Goal: Find specific page/section: Find specific page/section

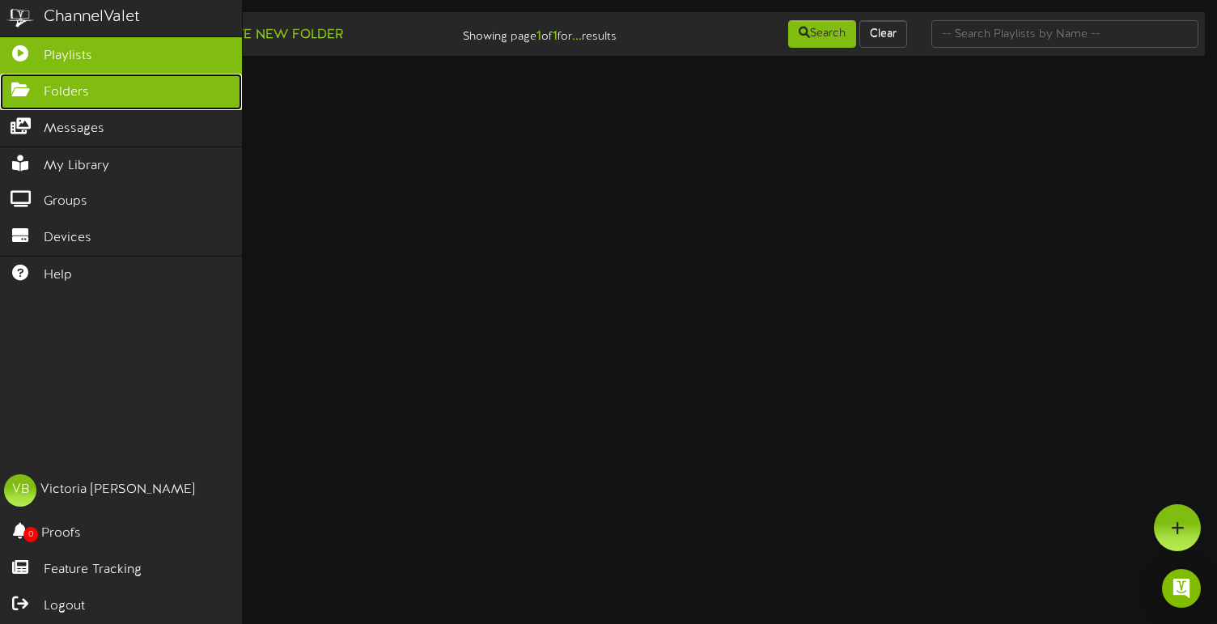
click at [65, 97] on span "Folders" at bounding box center [66, 92] width 45 height 19
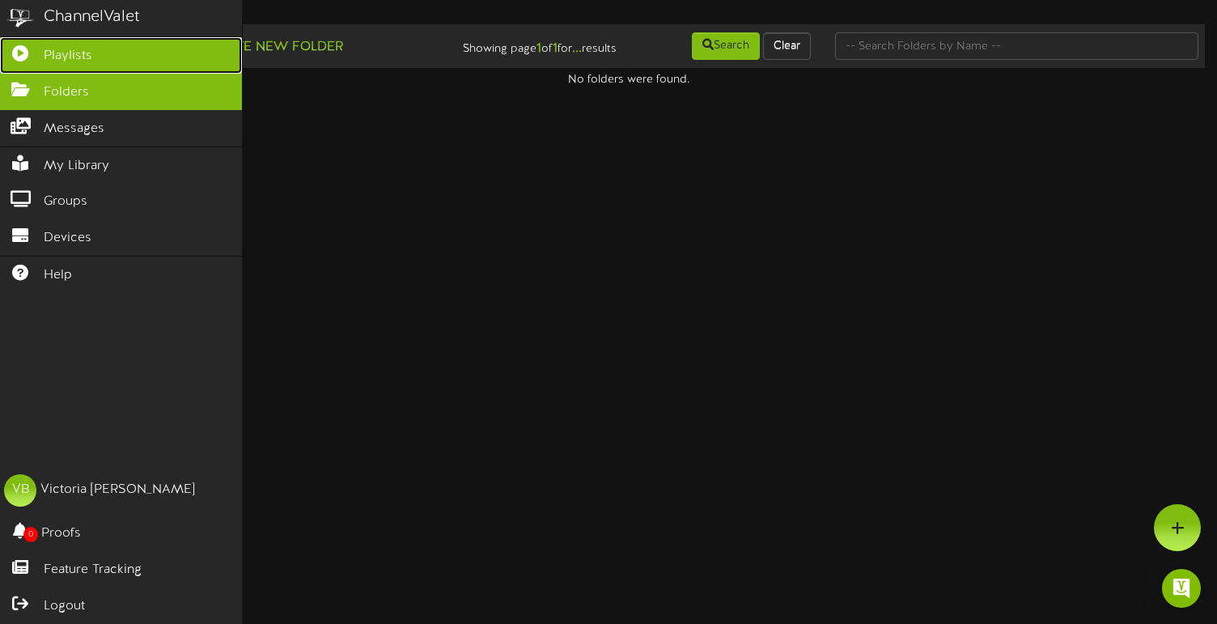
click at [121, 57] on link "Playlists" at bounding box center [121, 55] width 242 height 36
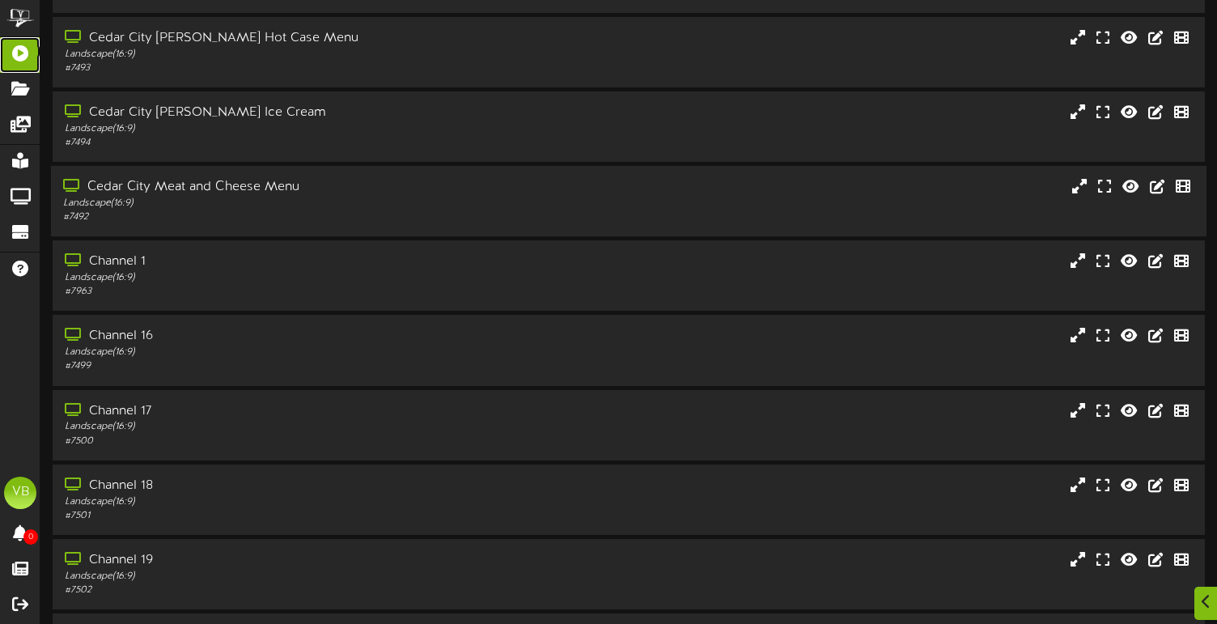
scroll to position [158, 0]
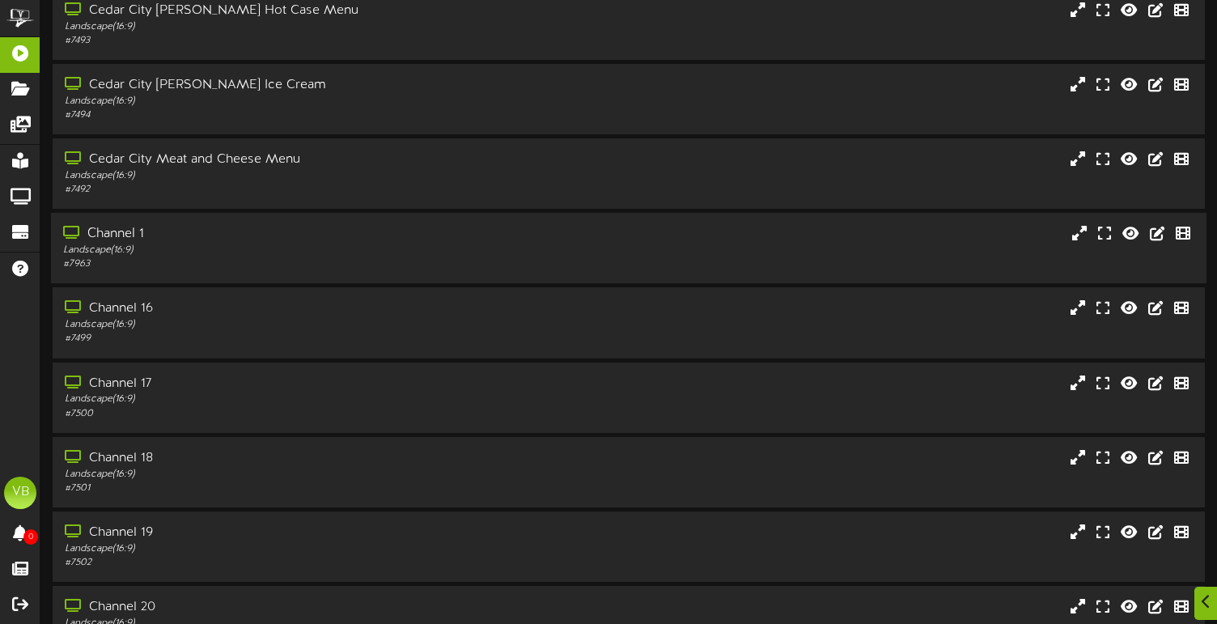
click at [130, 230] on div "Channel 1" at bounding box center [291, 234] width 457 height 19
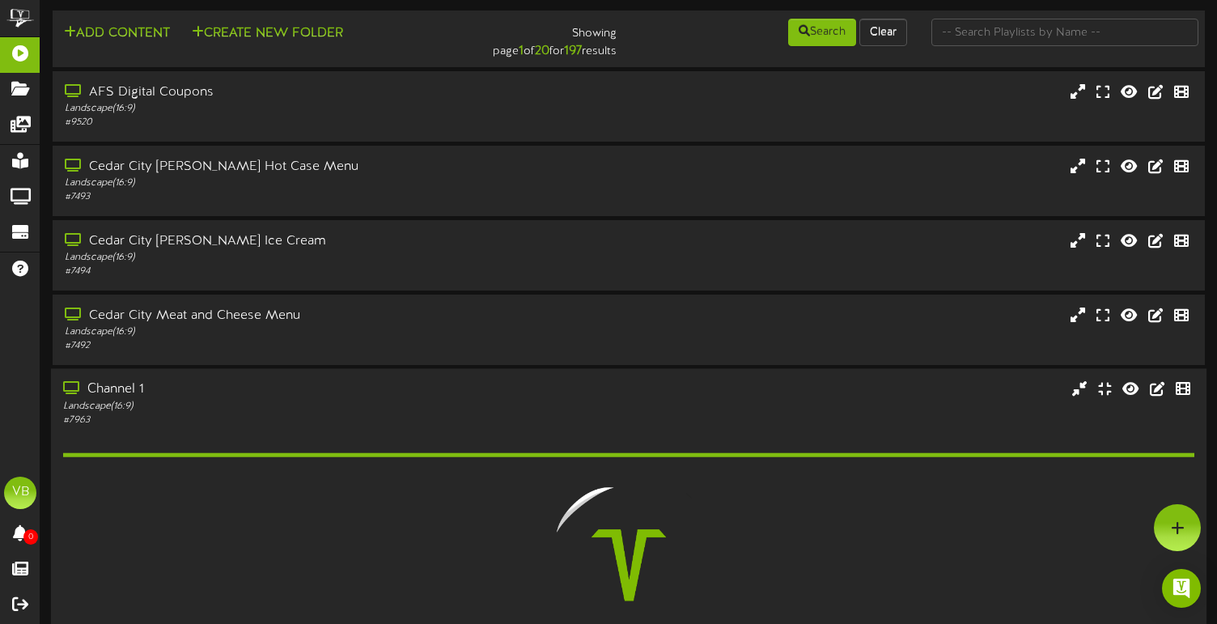
scroll to position [0, 0]
click at [199, 245] on div "Cedar City [PERSON_NAME] Ice Cream" at bounding box center [291, 243] width 457 height 19
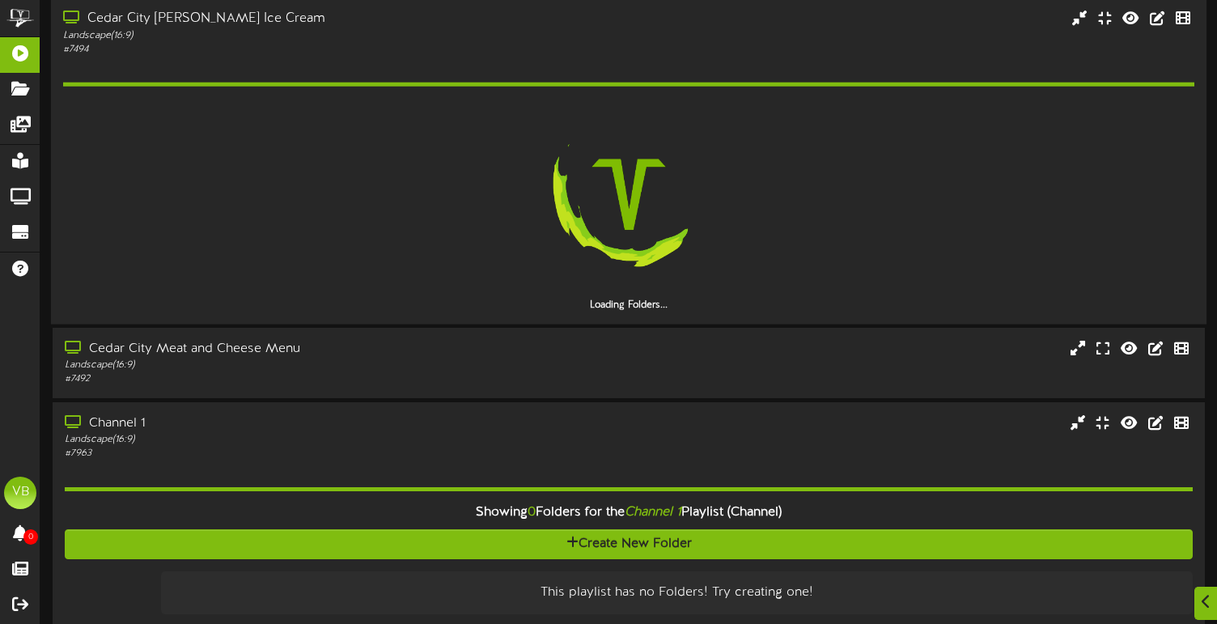
scroll to position [227, 0]
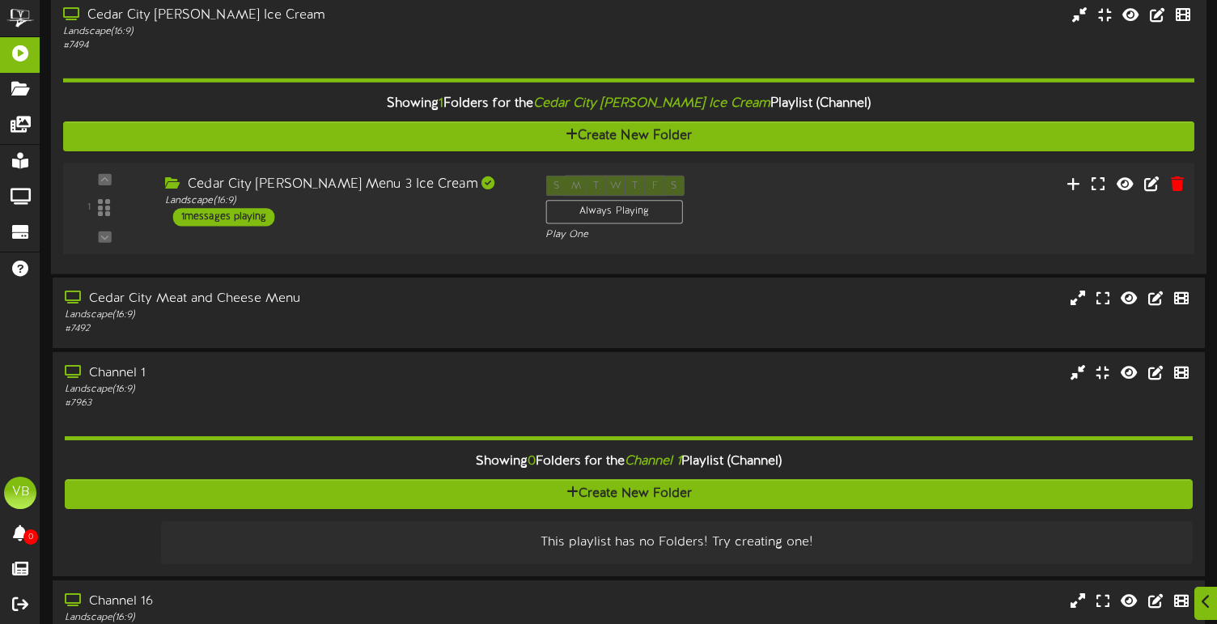
click at [346, 187] on div "Cedar City [PERSON_NAME] Menu 3 Ice Cream" at bounding box center [343, 185] width 356 height 19
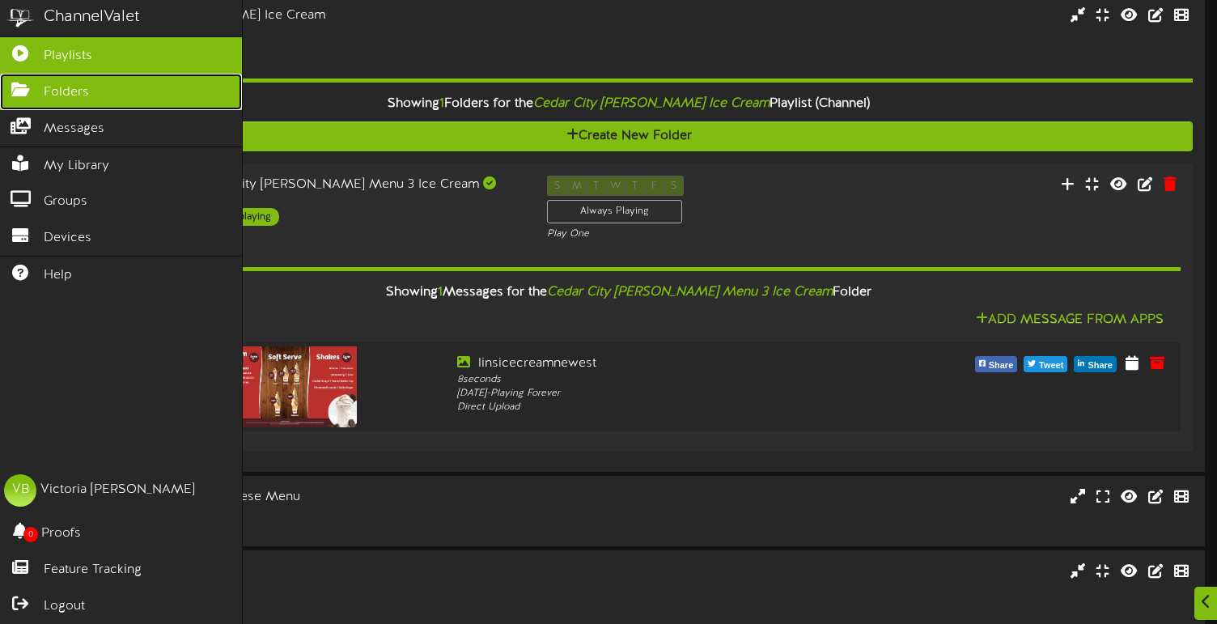
click at [61, 96] on span "Folders" at bounding box center [66, 92] width 45 height 19
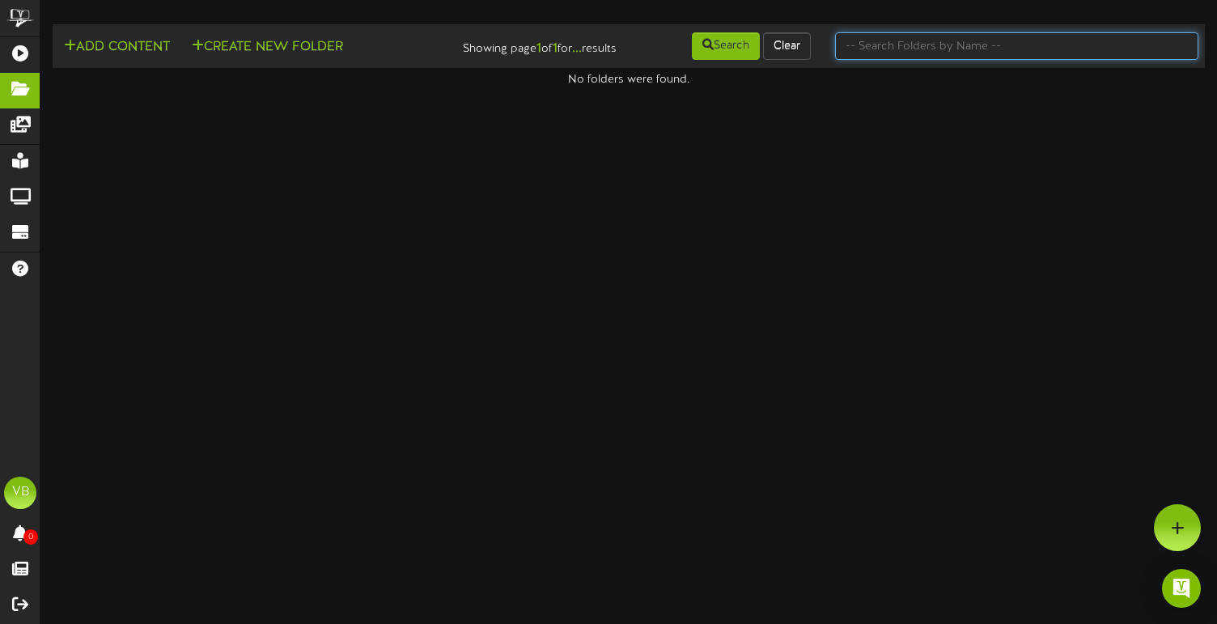
click at [944, 47] on input "text" at bounding box center [1016, 46] width 363 height 28
type input "olympus"
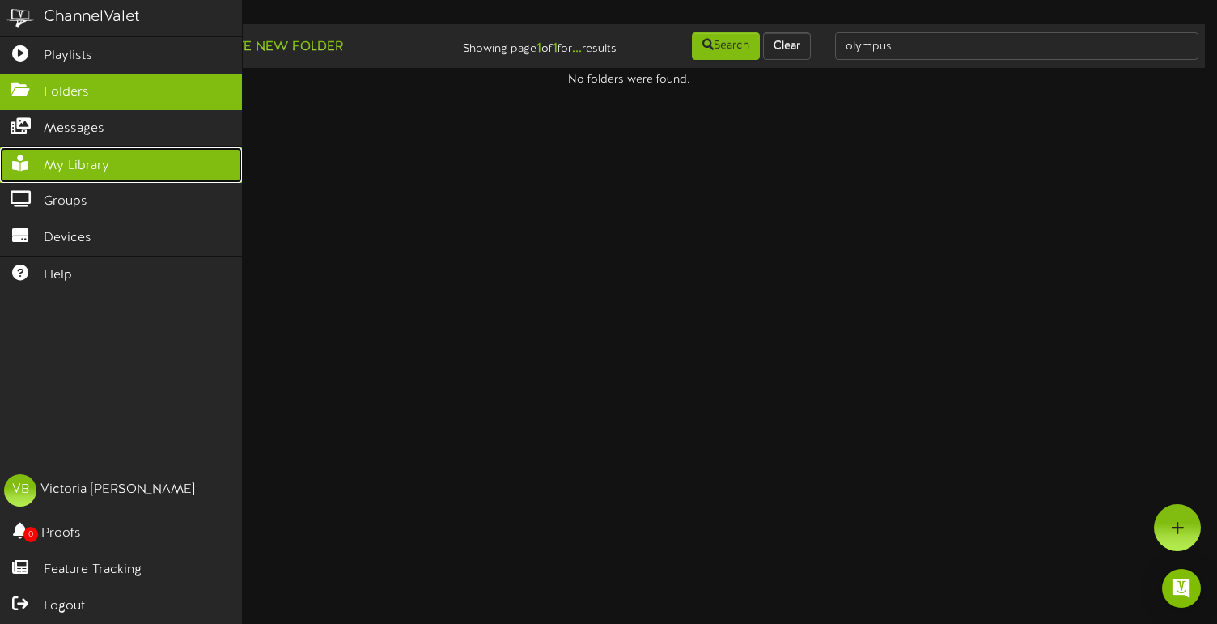
click at [60, 173] on span "My Library" at bounding box center [77, 166] width 66 height 19
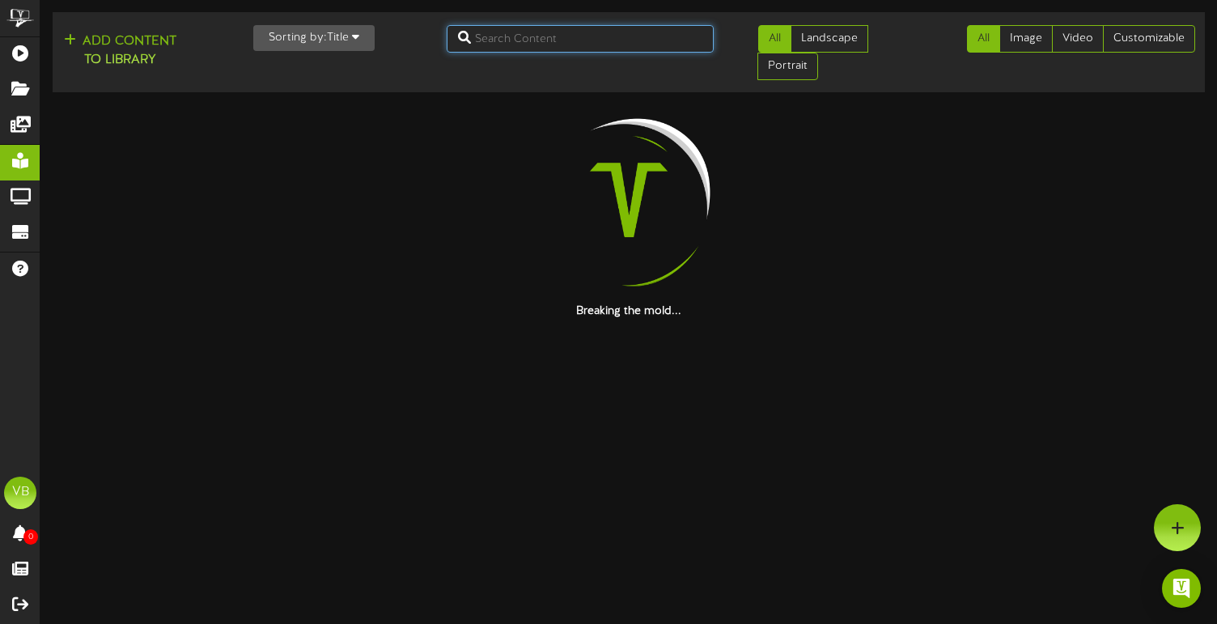
click at [535, 39] on input "text" at bounding box center [580, 39] width 267 height 28
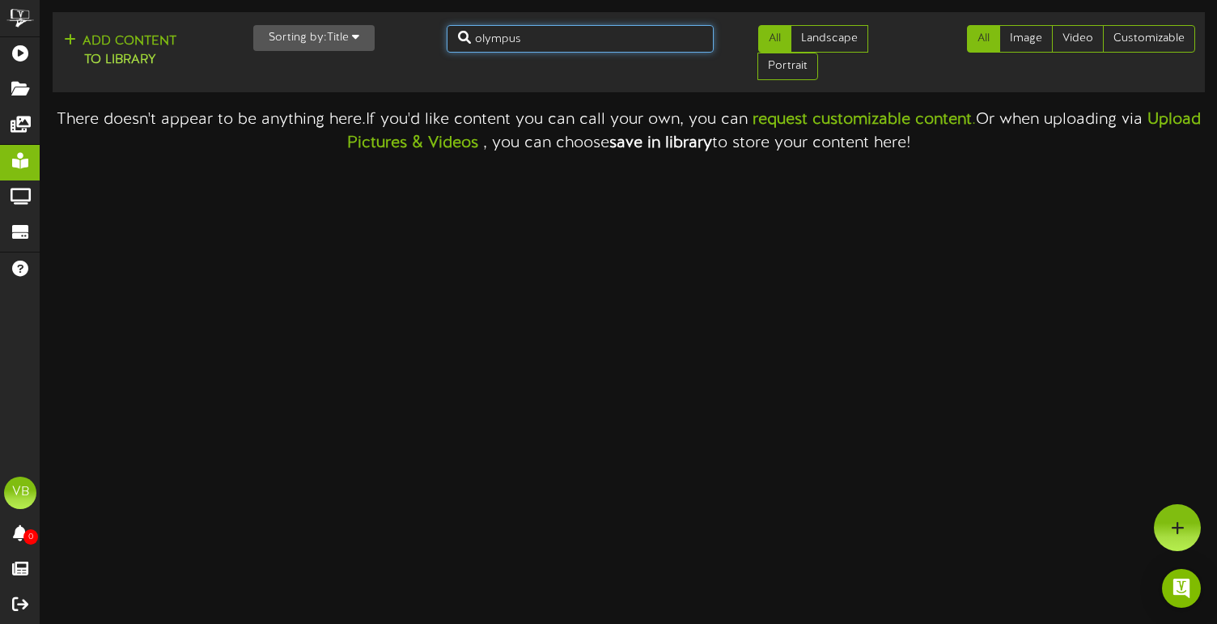
click at [550, 41] on input "olympus" at bounding box center [580, 39] width 267 height 28
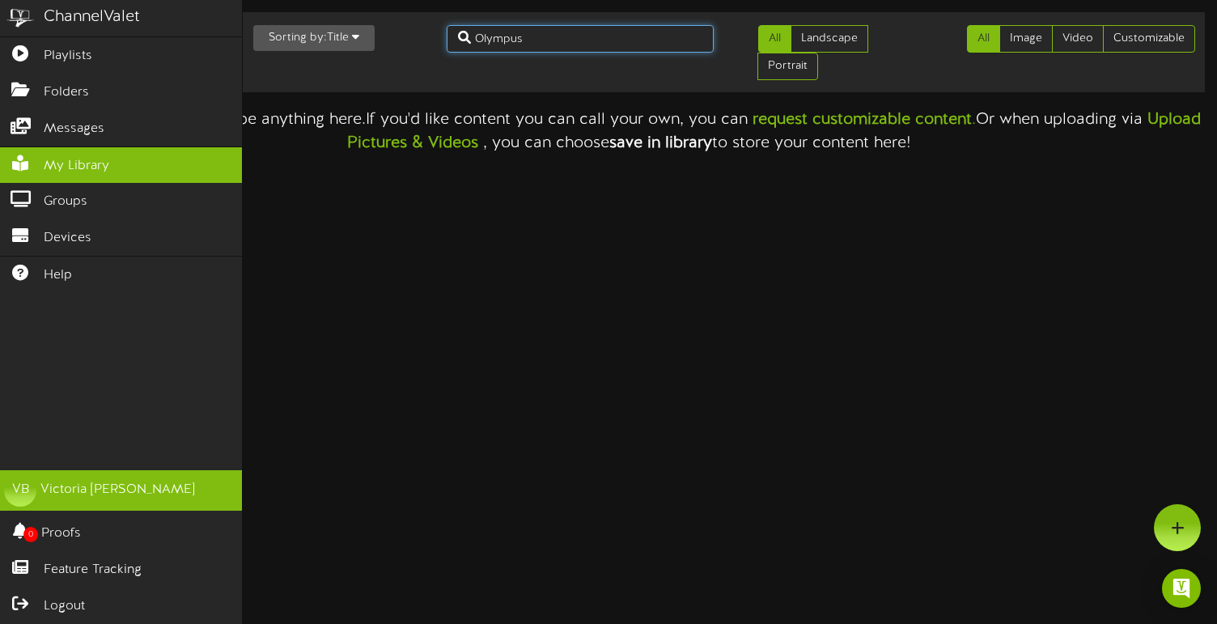
type input "Olympus"
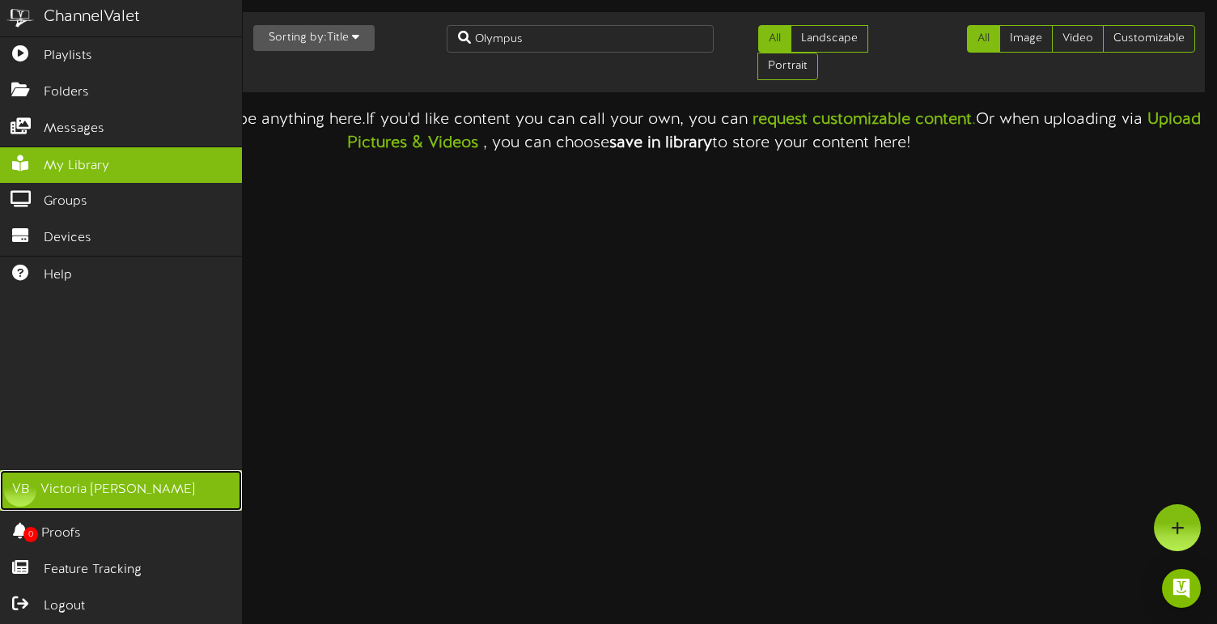
click at [63, 481] on div "[PERSON_NAME]" at bounding box center [117, 490] width 155 height 19
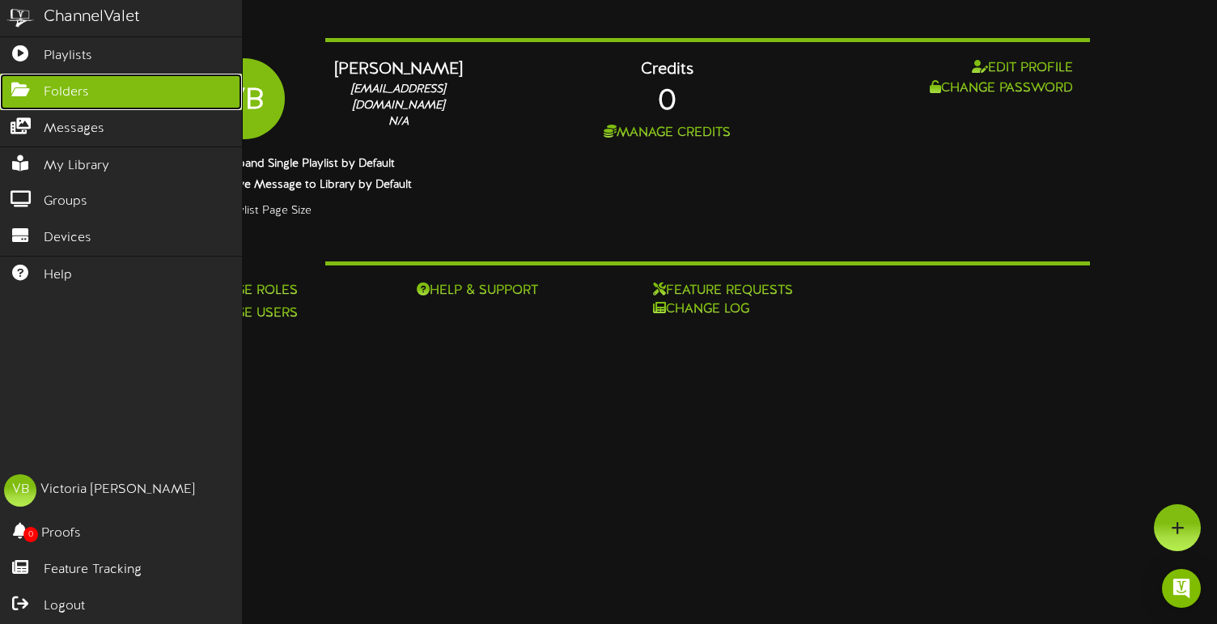
click at [35, 88] on icon at bounding box center [20, 88] width 40 height 12
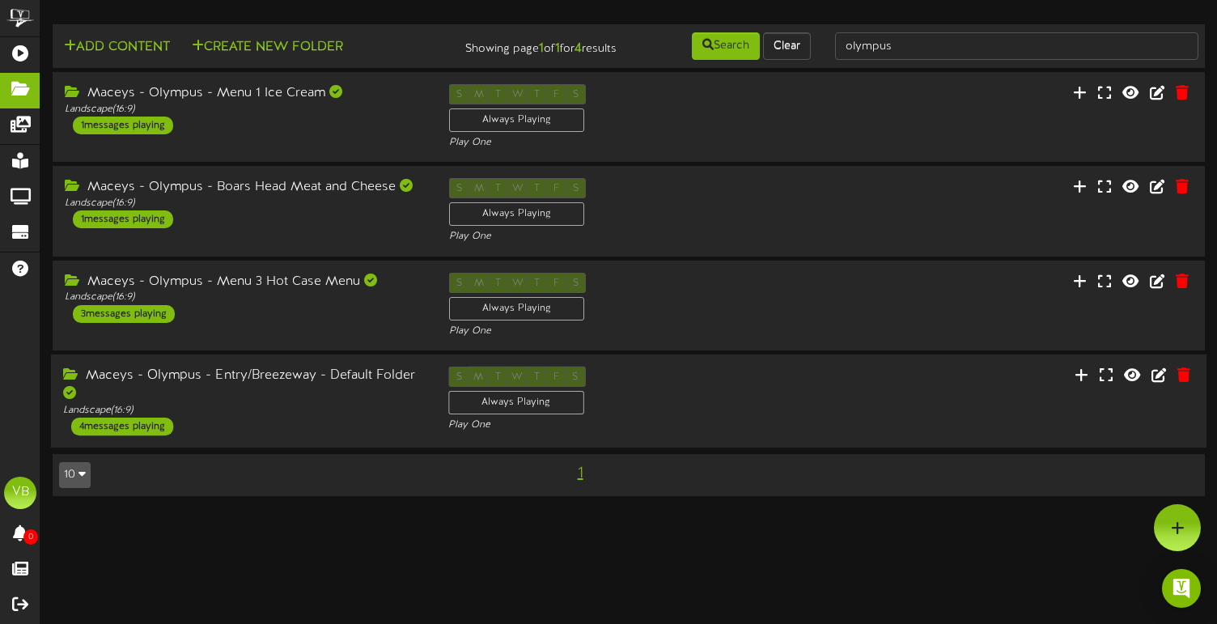
click at [240, 374] on div "Maceys - Olympus - Entry/Breezeway - Default Folder" at bounding box center [243, 385] width 361 height 37
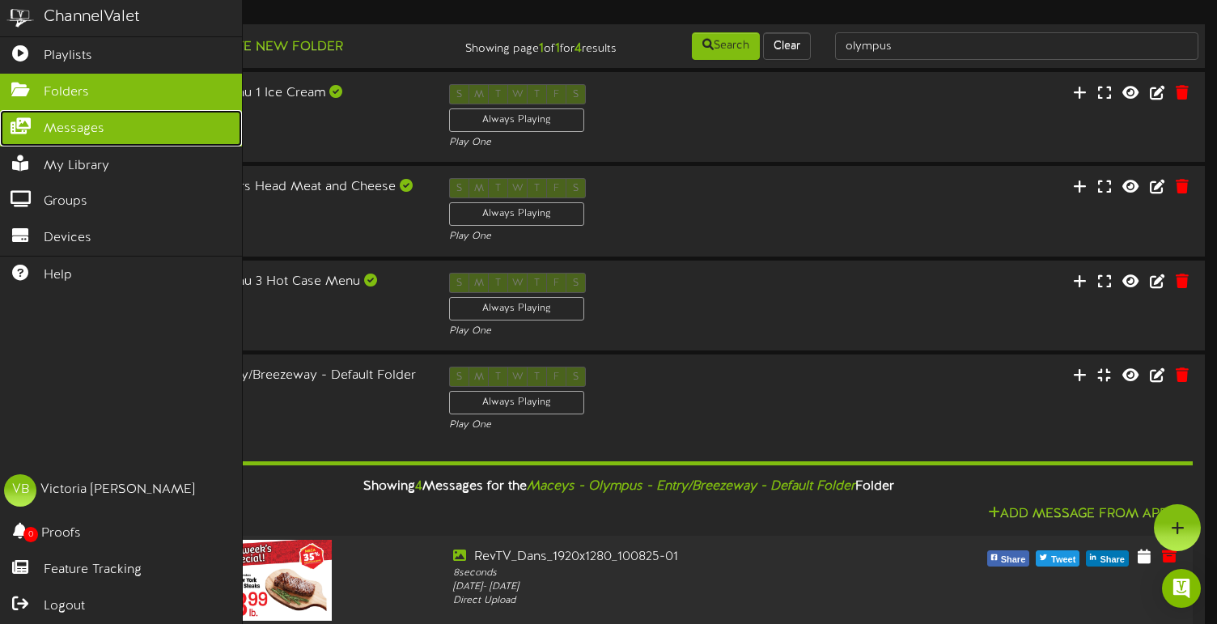
click at [56, 133] on span "Messages" at bounding box center [74, 129] width 61 height 19
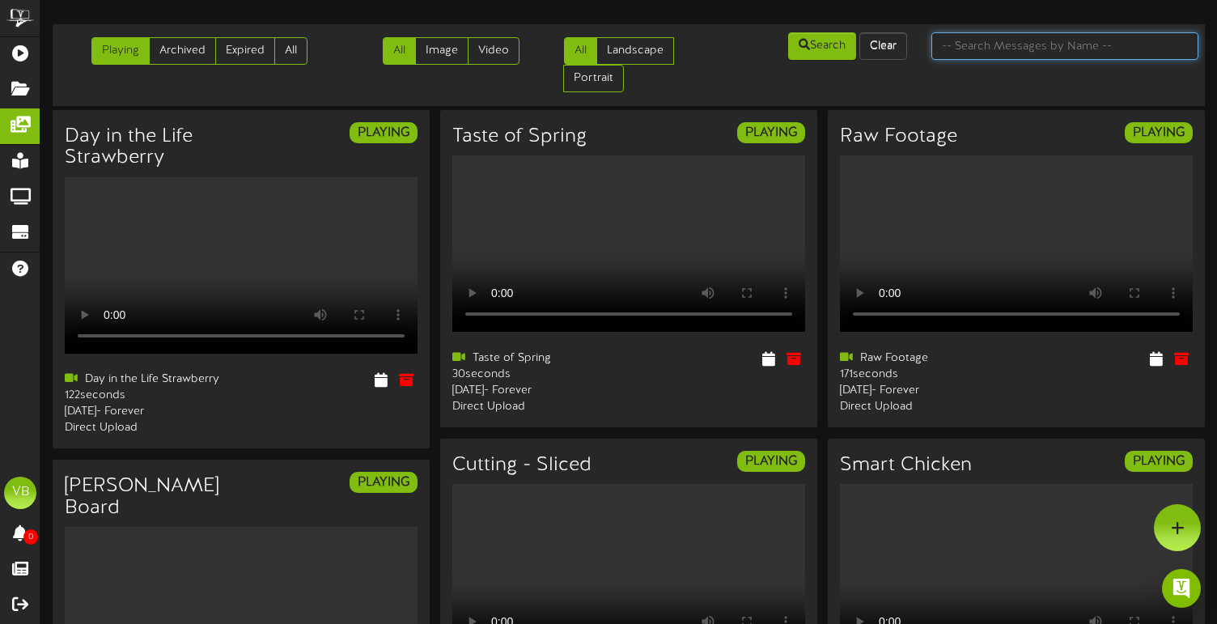
click at [1037, 47] on input "text" at bounding box center [1065, 46] width 267 height 28
